Goal: Information Seeking & Learning: Learn about a topic

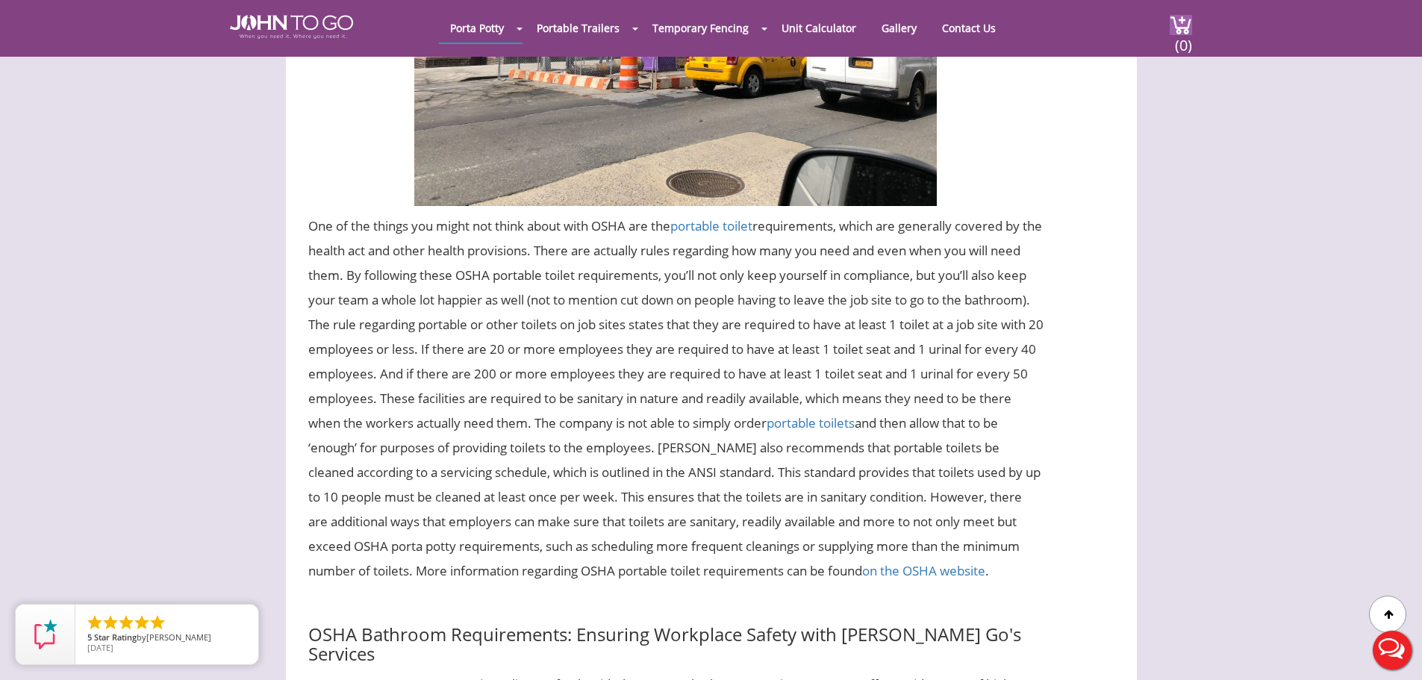
scroll to position [2794, 0]
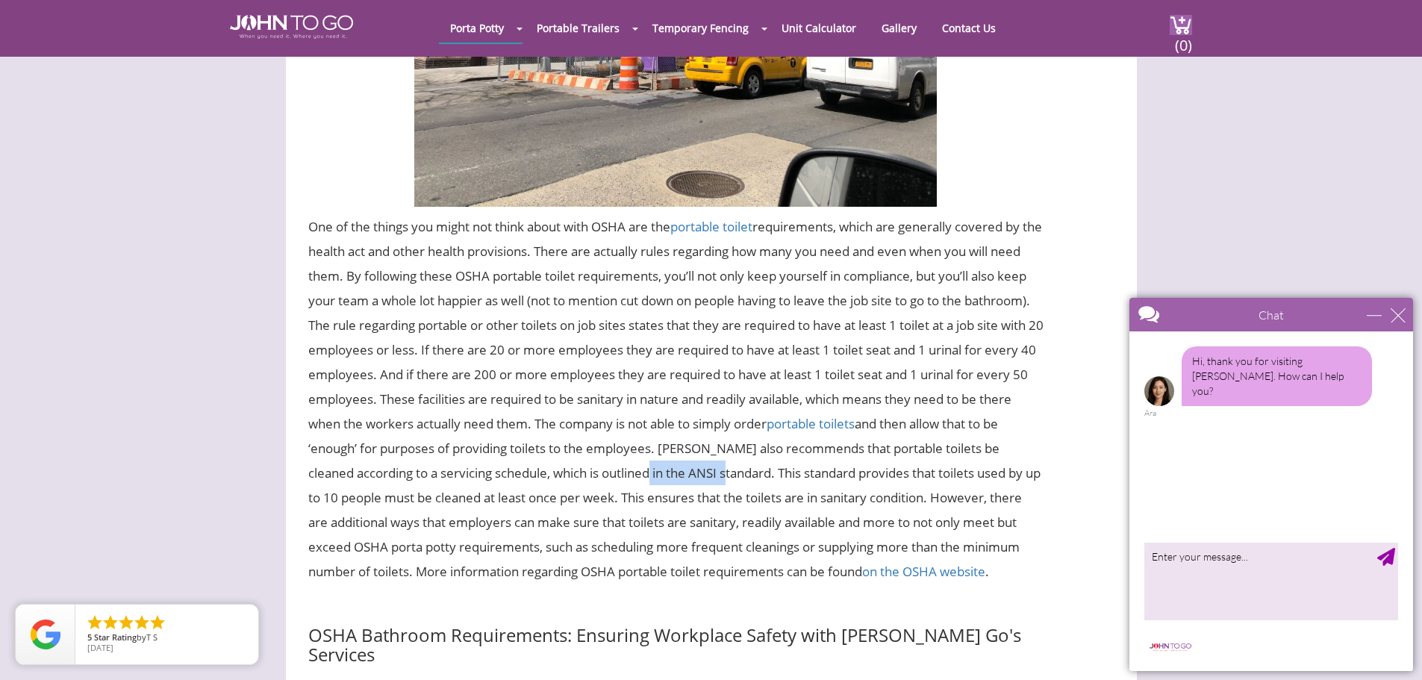
drag, startPoint x: 697, startPoint y: 498, endPoint x: 787, endPoint y: 508, distance: 90.2
copy div "ANSI standard."
